Goal: Transaction & Acquisition: Purchase product/service

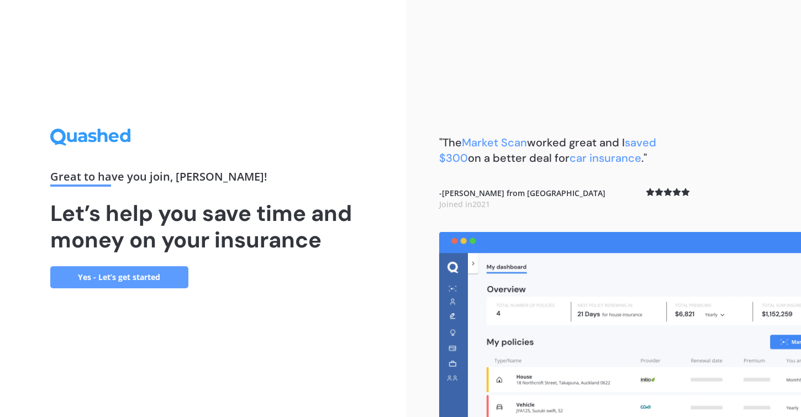
click at [124, 274] on link "Yes - Let’s get started" at bounding box center [119, 277] width 138 height 22
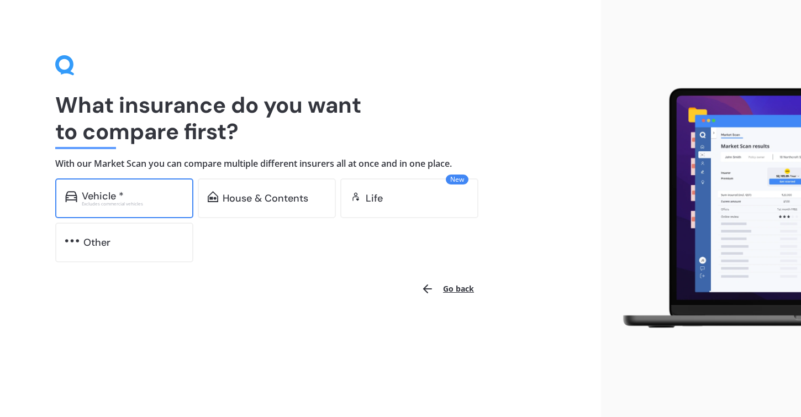
click at [112, 197] on div "Vehicle *" at bounding box center [103, 196] width 42 height 11
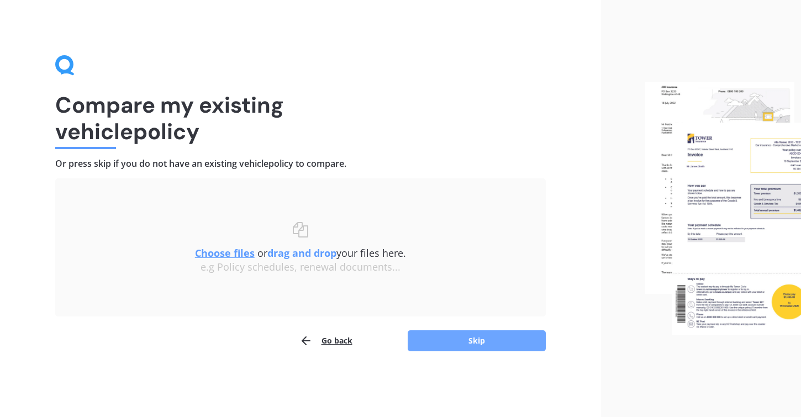
click at [474, 340] on button "Skip" at bounding box center [477, 340] width 138 height 21
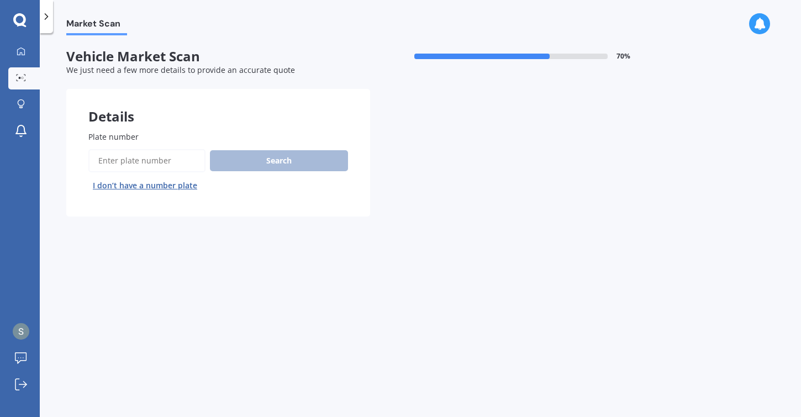
click at [117, 162] on input "Plate number" at bounding box center [146, 160] width 117 height 23
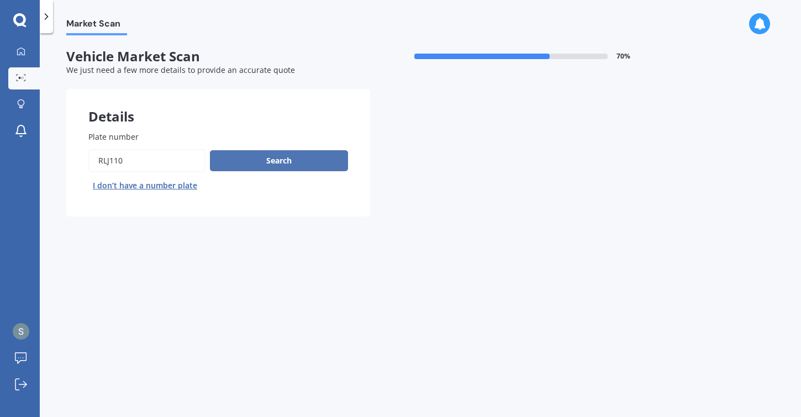
type input "rlj110"
click at [287, 163] on button "Search" at bounding box center [279, 160] width 138 height 21
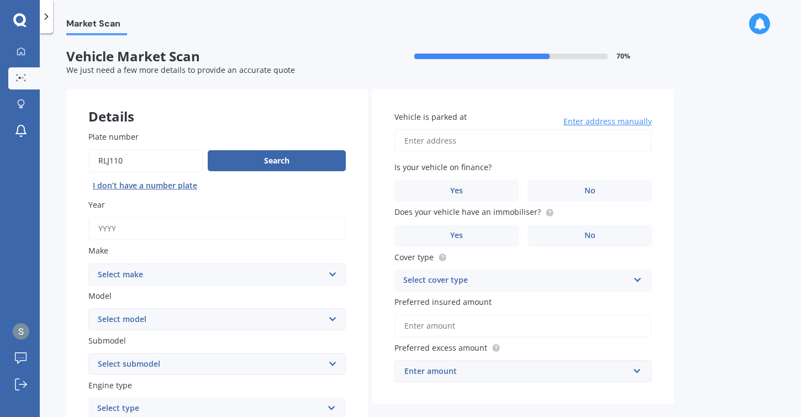
click at [119, 231] on input "Year" at bounding box center [216, 228] width 257 height 23
type input "2017"
click at [126, 273] on select "Select make AC ALFA ROMEO ASTON [PERSON_NAME] AUDI AUSTIN BEDFORD Bentley BMW B…" at bounding box center [216, 274] width 257 height 22
select select "MERCEDES BENZ"
click at [88, 263] on select "Select make AC ALFA ROMEO ASTON [PERSON_NAME] AUDI AUSTIN BEDFORD Bentley BMW B…" at bounding box center [216, 274] width 257 height 22
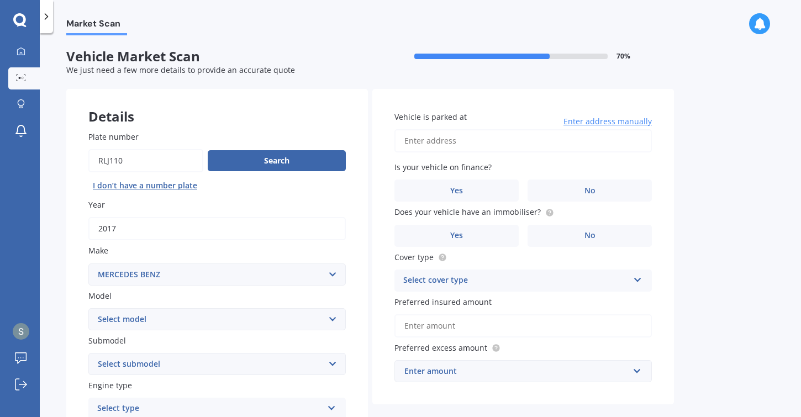
click at [171, 322] on select "Select model 190 200 220 230 240 250 260 280 300 320 350 380 400 420 450 500 55…" at bounding box center [216, 319] width 257 height 22
select select "GLC"
click at [88, 308] on select "Select model 190 200 220 230 240 250 260 280 300 320 350 380 400 420 450 500 55…" at bounding box center [216, 319] width 257 height 22
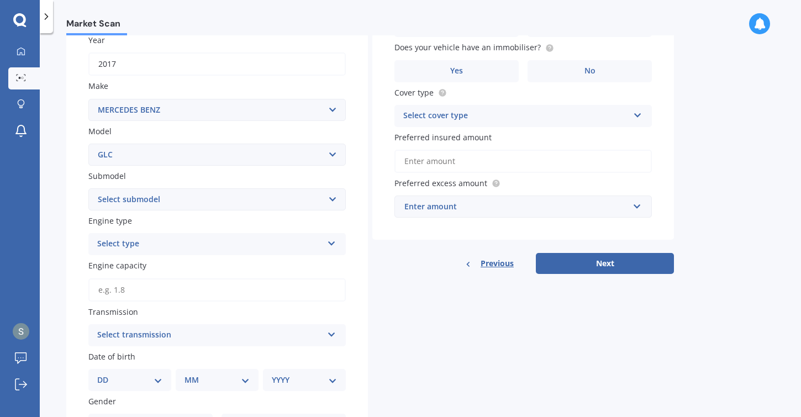
scroll to position [166, 0]
click at [199, 202] on select "Select submodel 2.0 Petrol Station Wagon 250 350D 43 AMG 3 OPT/4WD/9AT 63 S AMG…" at bounding box center [216, 198] width 257 height 22
click at [67, 281] on div "Plate number Search I don’t have a number plate Year [DATE] Make Select make AC…" at bounding box center [217, 267] width 302 height 648
click at [116, 292] on input "Engine capacity" at bounding box center [216, 288] width 257 height 23
click at [126, 244] on div "Select type" at bounding box center [209, 242] width 225 height 13
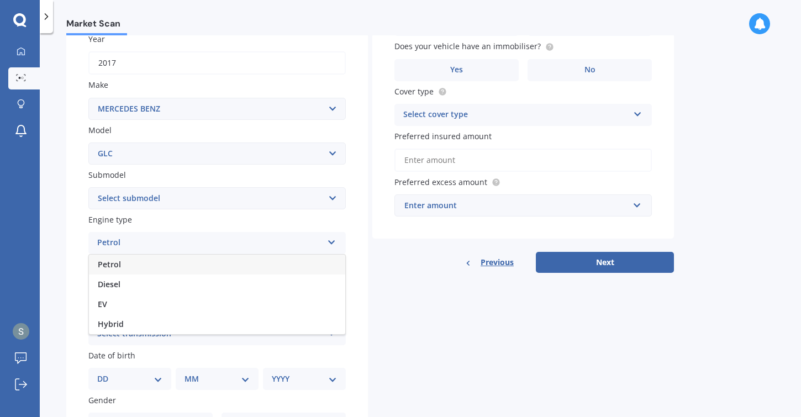
click at [75, 248] on div "Plate number Search I don’t have a number plate Year [DATE] Make Select make AC…" at bounding box center [217, 267] width 302 height 648
click at [124, 200] on select "Select submodel 2.0 Petrol Station Wagon 250 350D 43 AMG 3 OPT/4WD/9AT 63 S AMG…" at bounding box center [216, 198] width 257 height 22
click at [71, 282] on div "Plate number Search I don’t have a number plate Year [DATE] Make Select make AC…" at bounding box center [217, 267] width 302 height 648
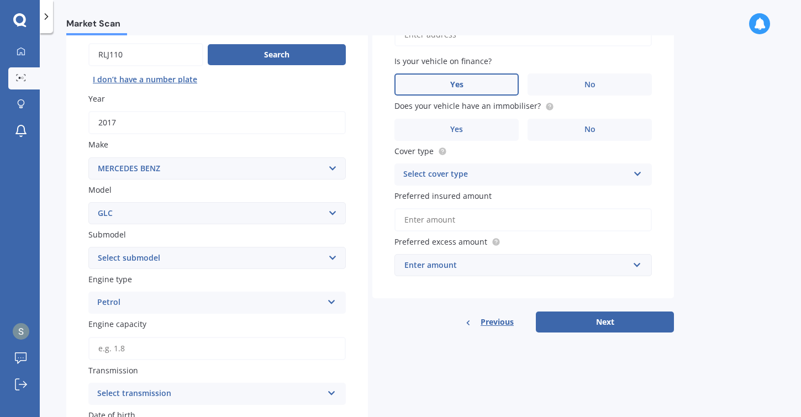
scroll to position [55, 0]
